Goal: Information Seeking & Learning: Learn about a topic

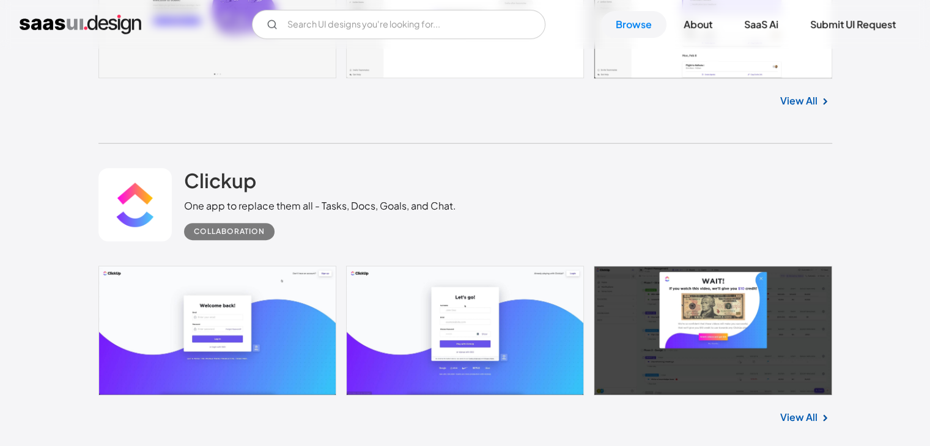
scroll to position [795, 0]
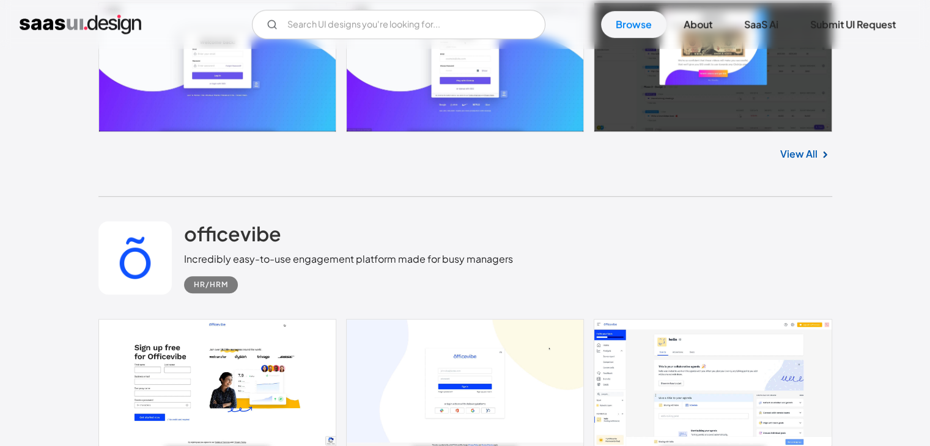
click at [700, 76] on link at bounding box center [465, 66] width 734 height 129
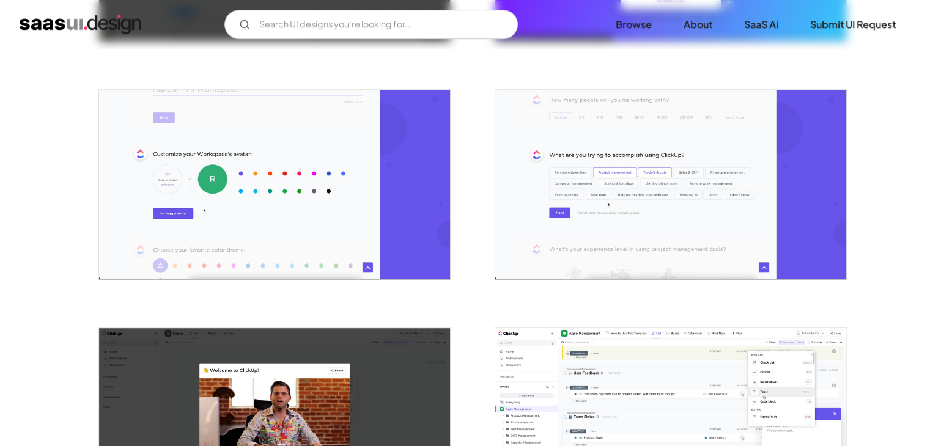
scroll to position [673, 0]
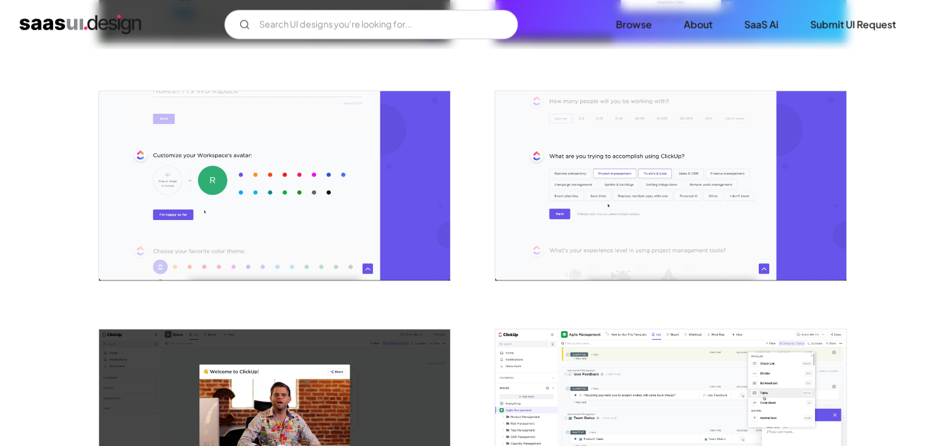
click at [614, 168] on img "open lightbox" at bounding box center [670, 186] width 351 height 190
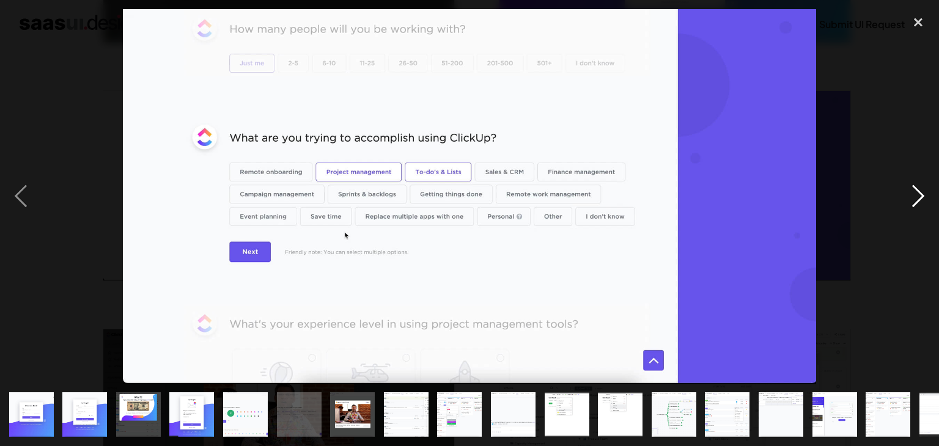
click at [913, 194] on div "next image" at bounding box center [919, 196] width 42 height 375
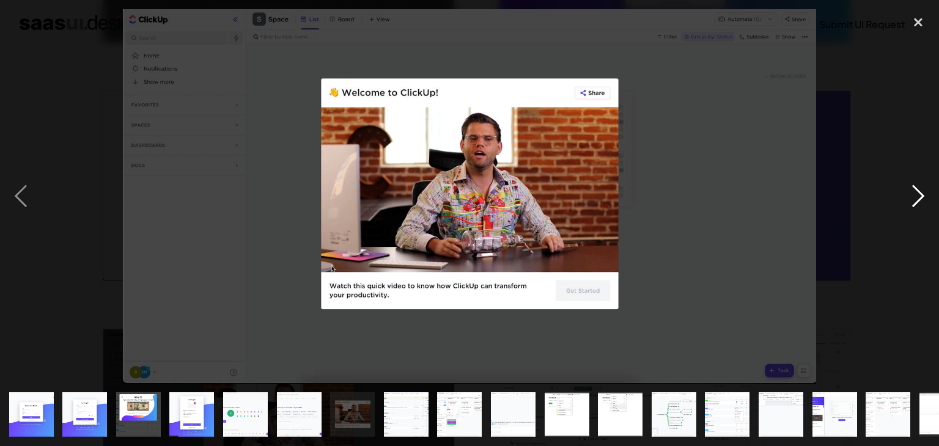
click at [913, 193] on div "next image" at bounding box center [919, 196] width 42 height 375
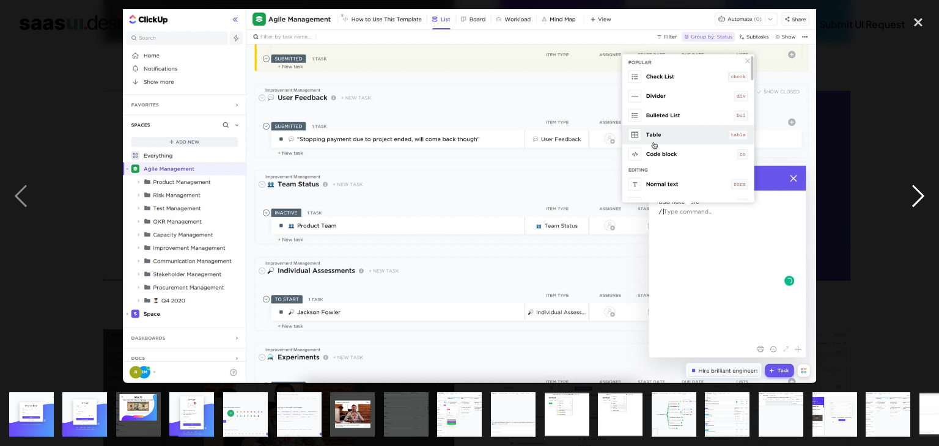
click at [918, 188] on div "next image" at bounding box center [919, 196] width 42 height 375
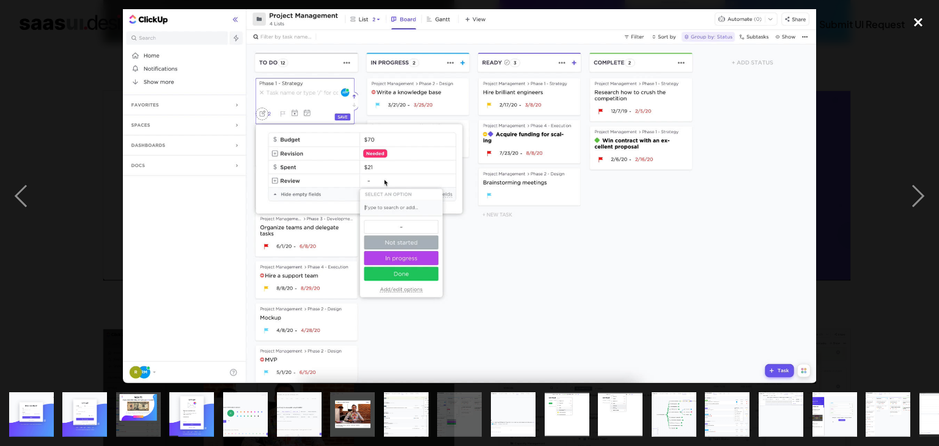
click at [922, 19] on div "close lightbox" at bounding box center [919, 22] width 42 height 27
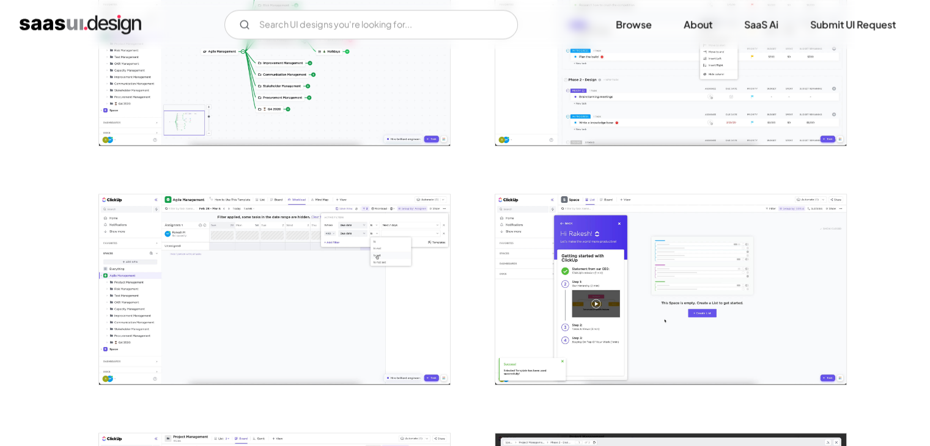
scroll to position [1896, 0]
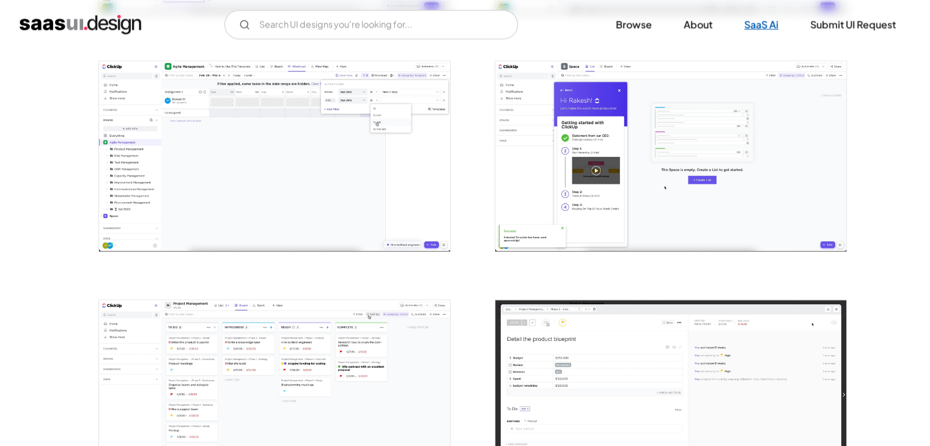
click at [756, 27] on link "SaaS Ai" at bounding box center [762, 24] width 64 height 27
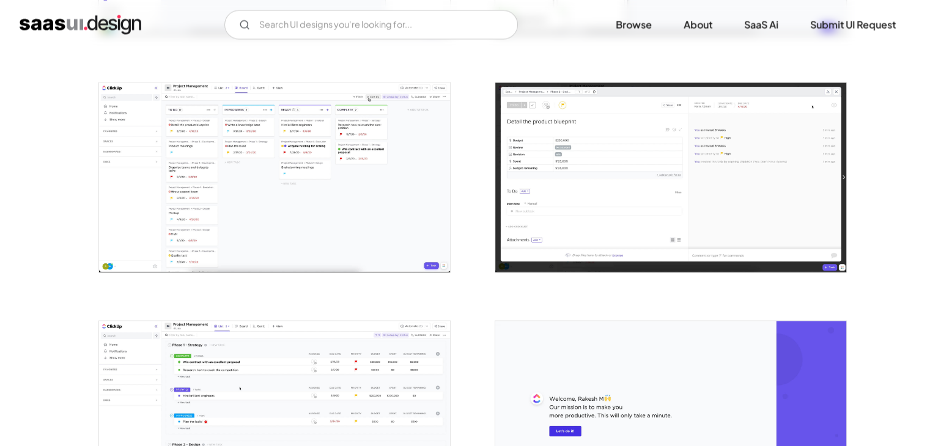
scroll to position [2141, 0]
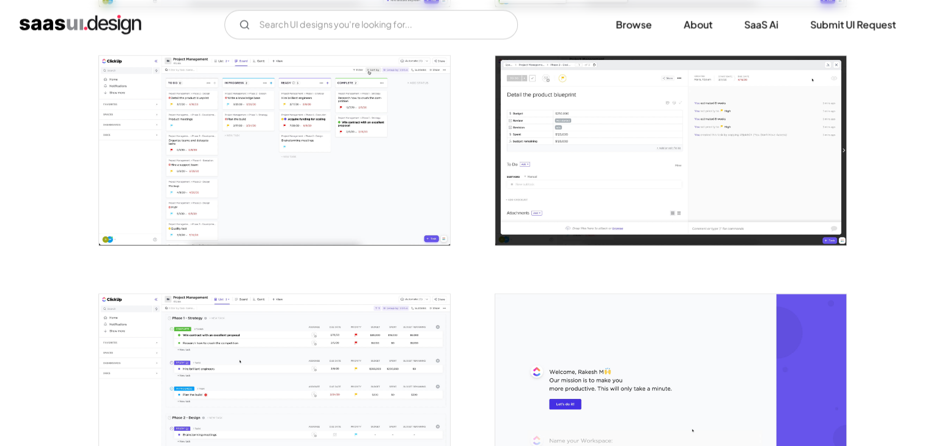
drag, startPoint x: 39, startPoint y: 95, endPoint x: 32, endPoint y: 92, distance: 8.0
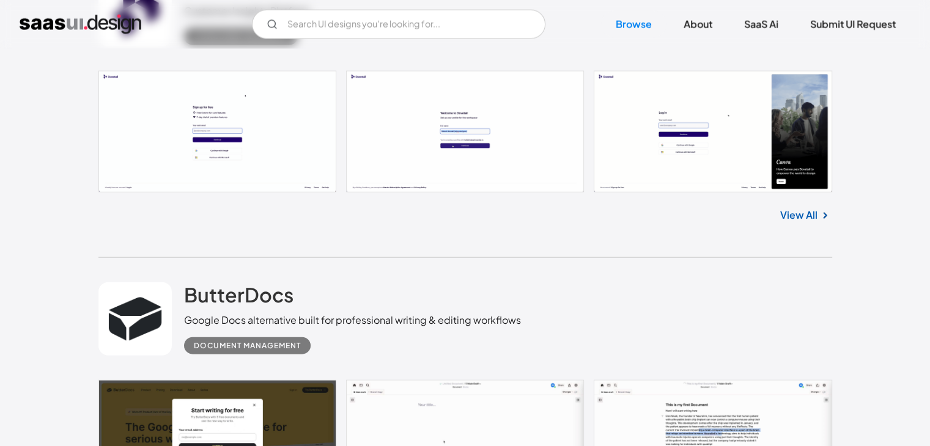
scroll to position [2691, 0]
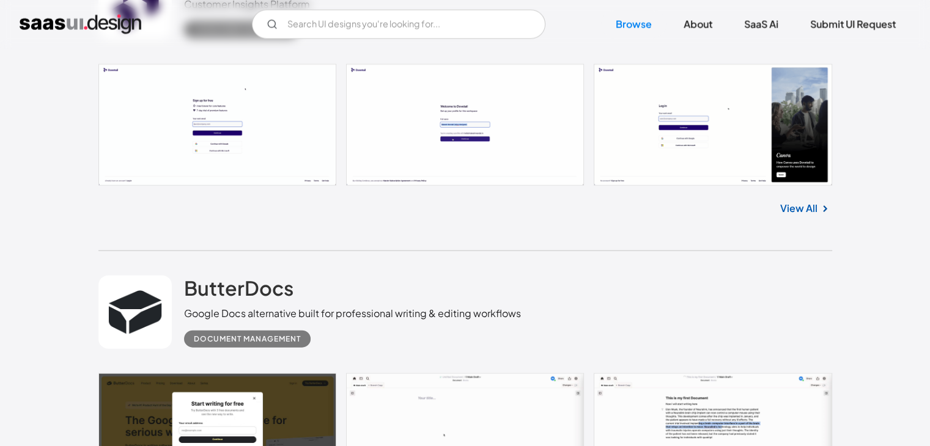
click at [801, 210] on link "View All" at bounding box center [798, 208] width 37 height 15
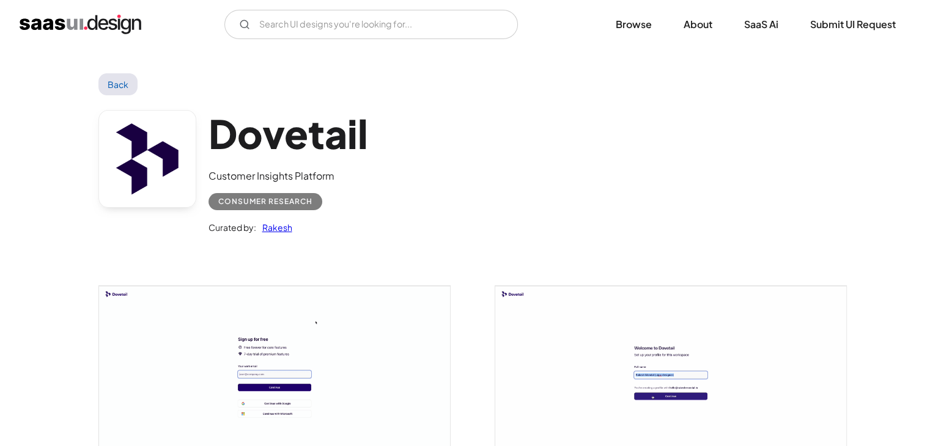
click at [240, 357] on img "open lightbox" at bounding box center [274, 375] width 351 height 179
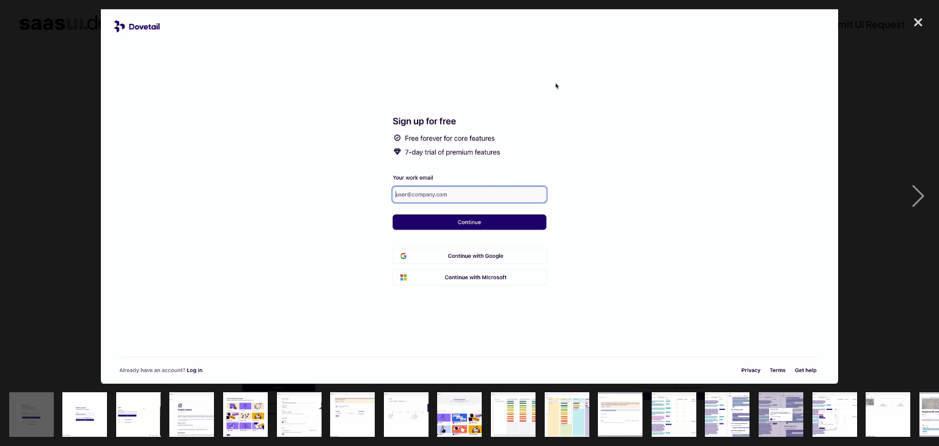
click at [423, 185] on img at bounding box center [470, 196] width 738 height 375
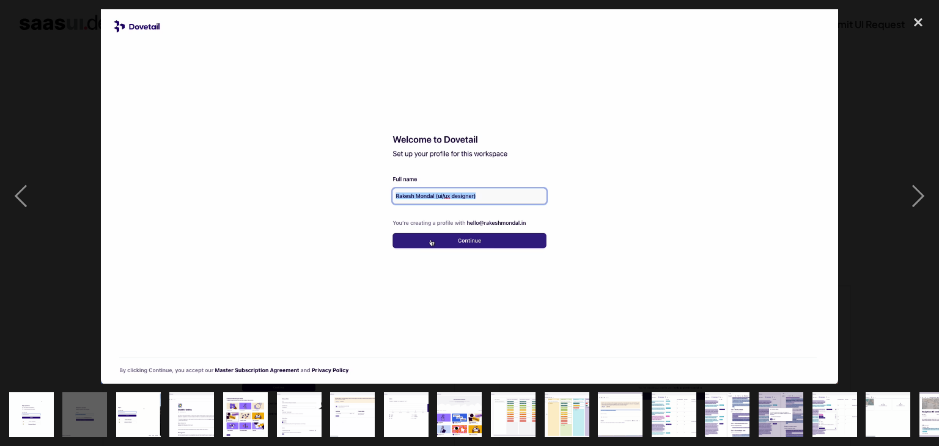
click at [355, 219] on img at bounding box center [470, 196] width 738 height 375
